Goal: Task Accomplishment & Management: Manage account settings

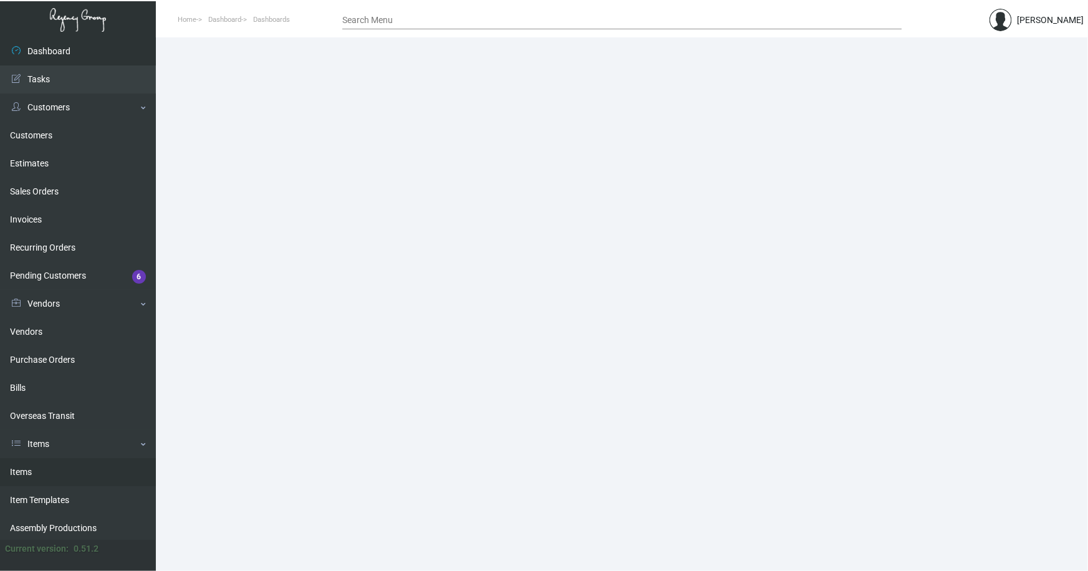
click at [25, 468] on link "Items" at bounding box center [78, 472] width 156 height 28
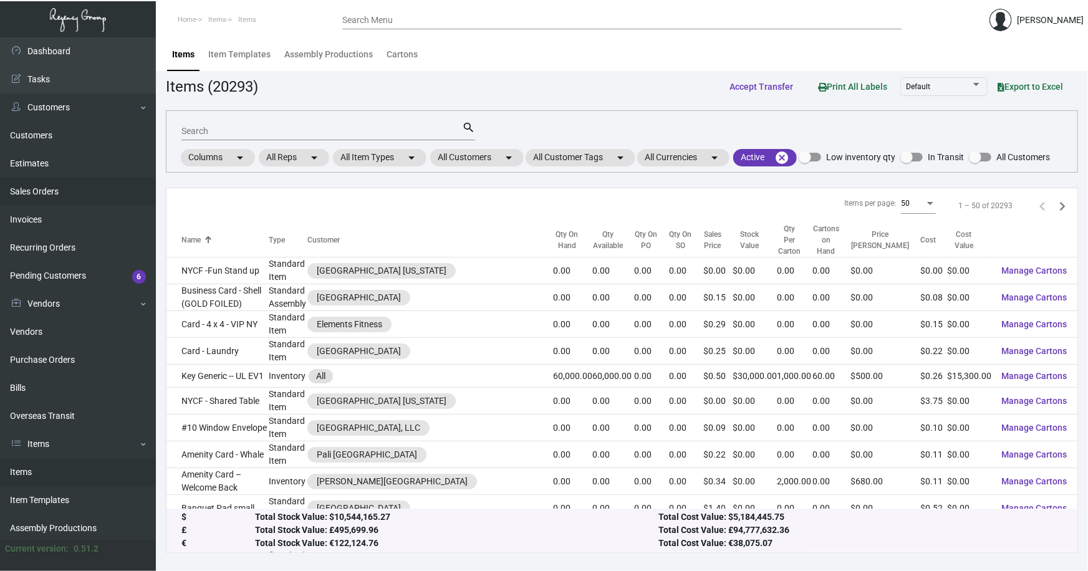
click at [29, 187] on link "Sales Orders" at bounding box center [78, 192] width 156 height 28
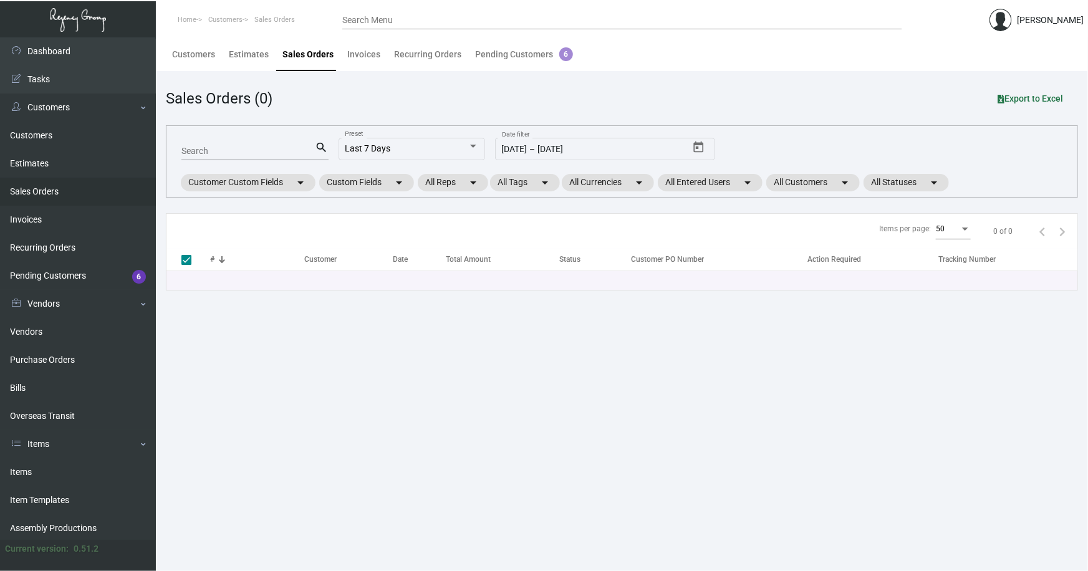
click at [226, 151] on input "Search" at bounding box center [248, 151] width 134 height 10
type input "3015"
checkbox input "false"
